Goal: Find contact information: Obtain details needed to contact an individual or organization

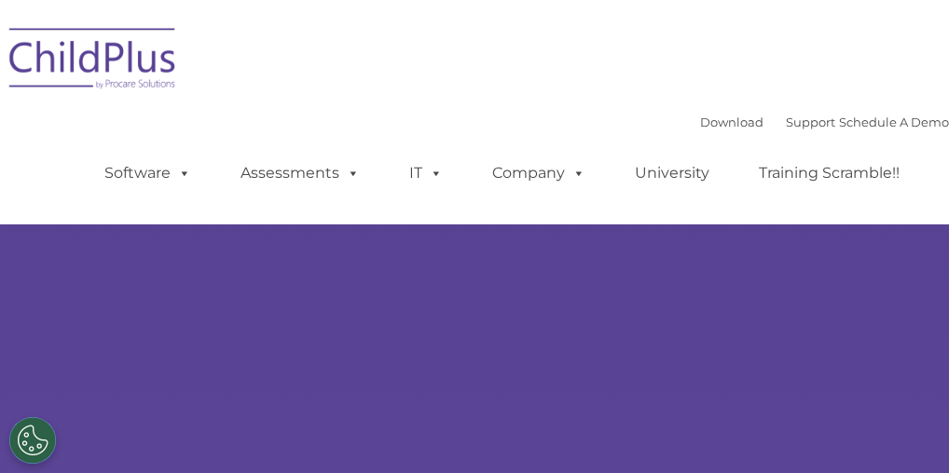
select select "MEDIUM"
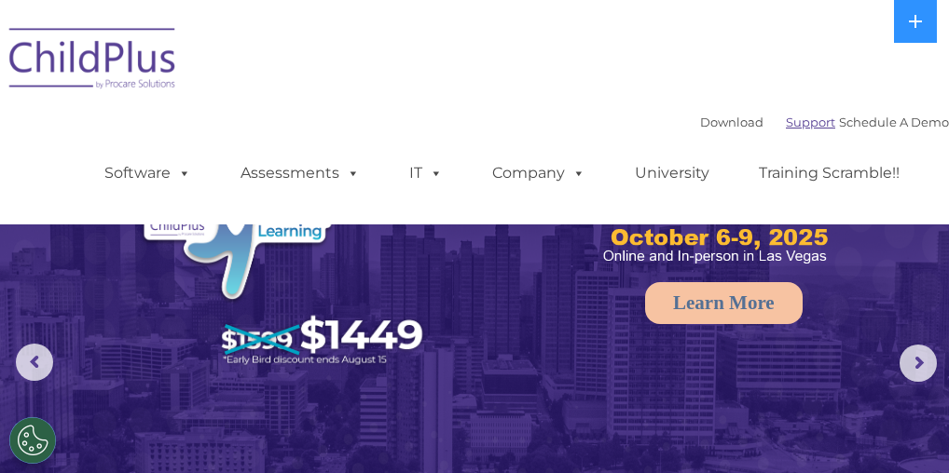
click at [788, 125] on link "Support" at bounding box center [809, 122] width 49 height 15
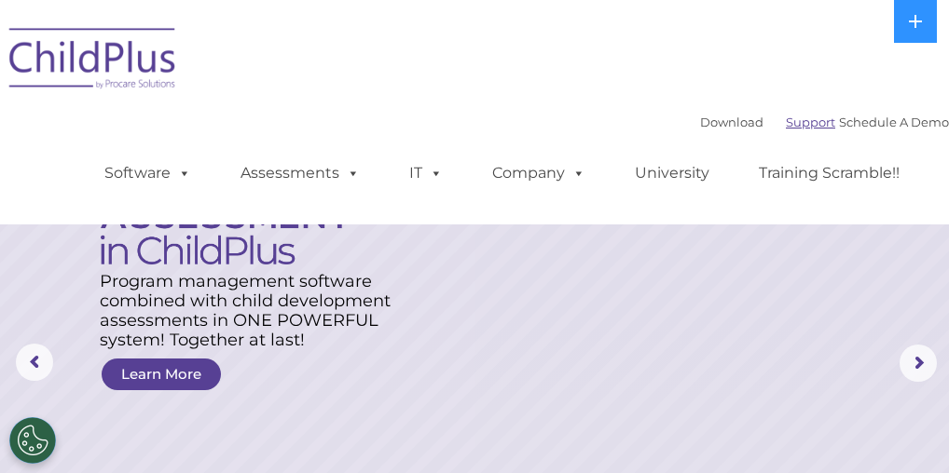
click at [785, 123] on link "Support" at bounding box center [809, 122] width 49 height 15
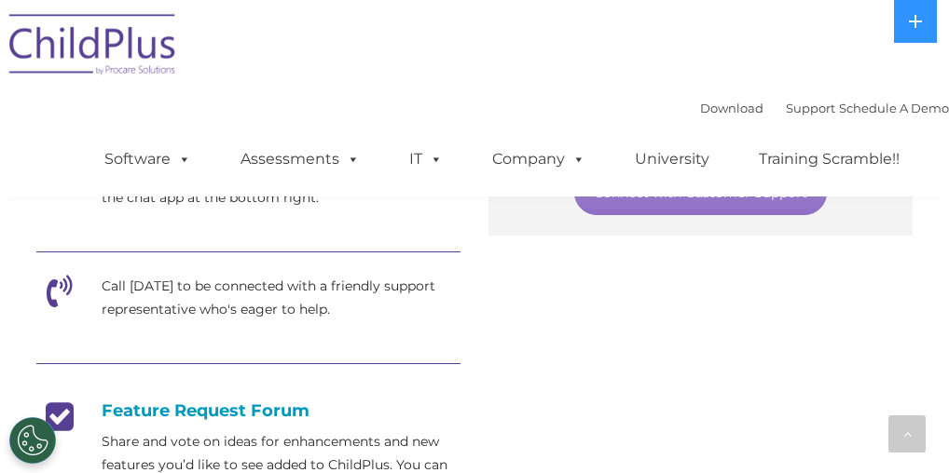
scroll to position [634, 0]
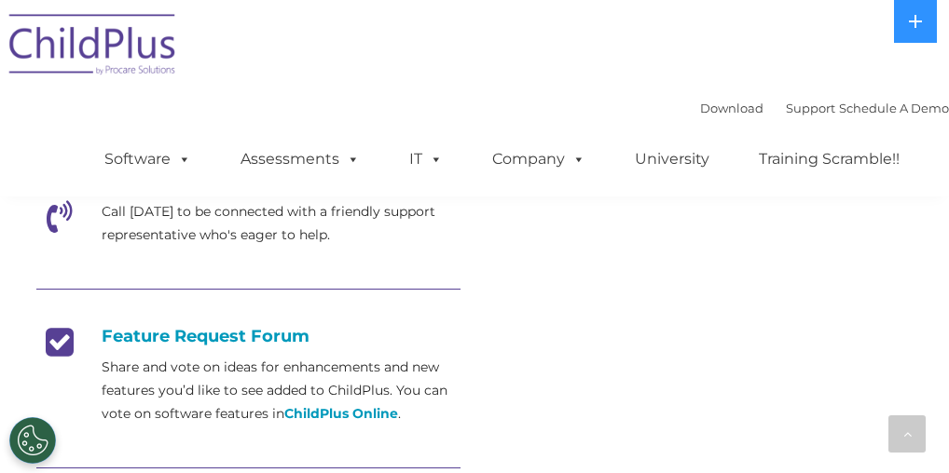
click at [190, 214] on p "Call [DATE] to be connected with a friendly support representative who's eager …" at bounding box center [281, 223] width 359 height 47
click at [195, 227] on p "Call [DATE] to be connected with a friendly support representative who's eager …" at bounding box center [281, 223] width 359 height 47
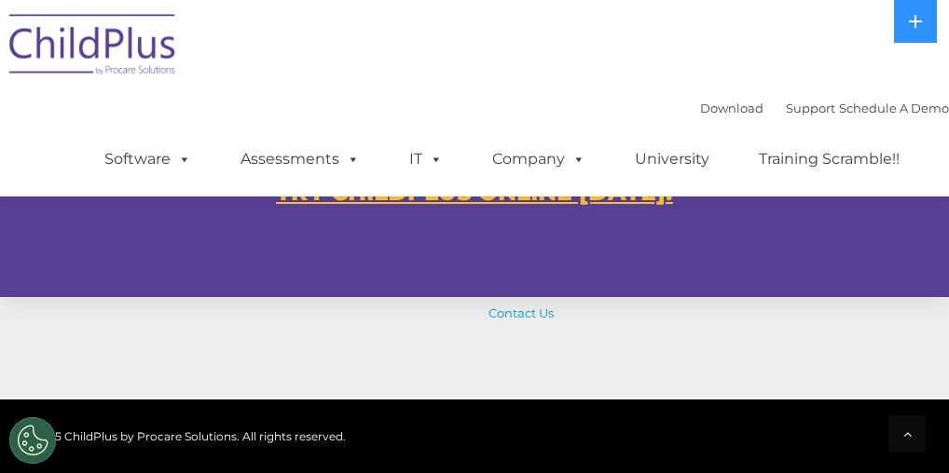
scroll to position [1118, 0]
